Goal: Task Accomplishment & Management: Use online tool/utility

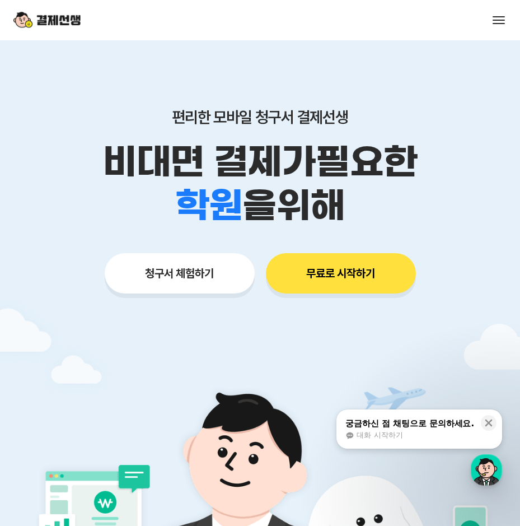
click at [316, 281] on button "무료로 시작하기" at bounding box center [341, 273] width 150 height 40
click at [197, 276] on button "청구서 체험하기" at bounding box center [180, 273] width 150 height 40
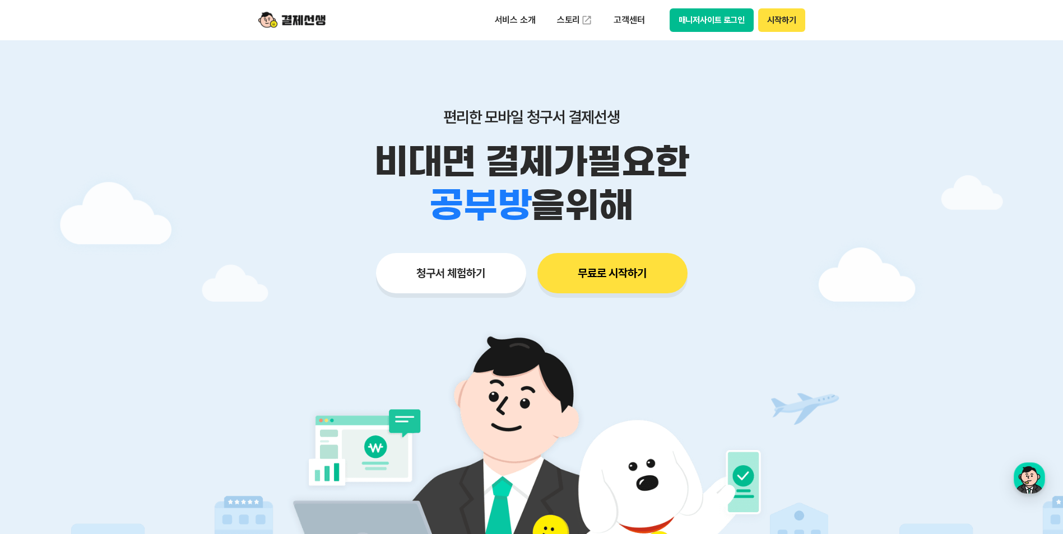
click at [520, 23] on button "매니저사이트 로그인" at bounding box center [711, 20] width 85 height 24
click at [520, 27] on button "매니저사이트 로그인" at bounding box center [711, 20] width 85 height 24
